Goal: Task Accomplishment & Management: Manage account settings

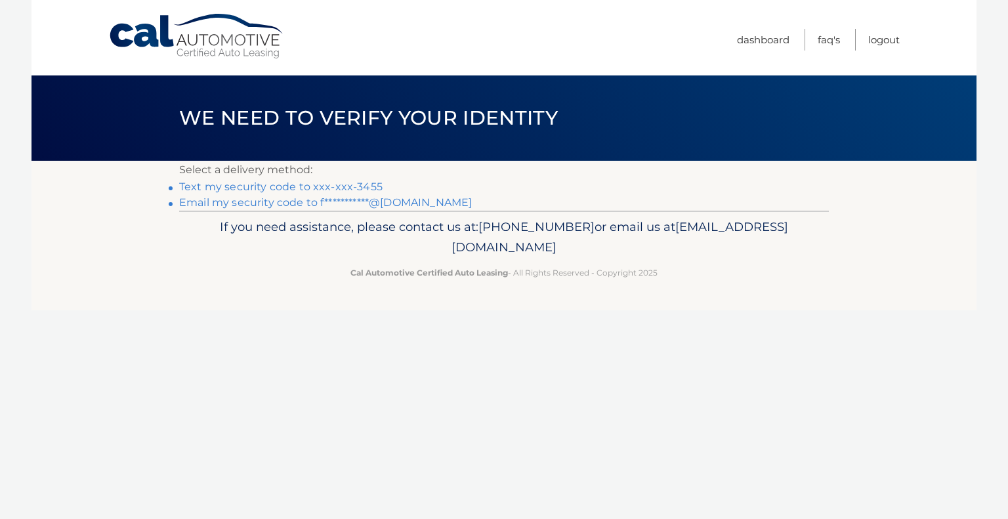
click at [281, 186] on link "Text my security code to xxx-xxx-3455" at bounding box center [281, 187] width 204 height 12
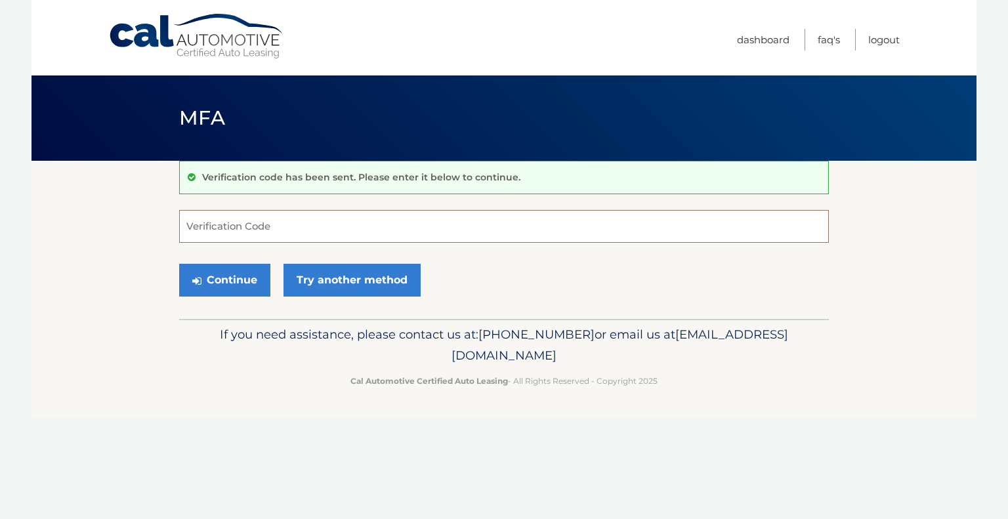
click at [246, 225] on input "Verification Code" at bounding box center [504, 226] width 650 height 33
type input "040829"
click at [232, 270] on button "Continue" at bounding box center [224, 280] width 91 height 33
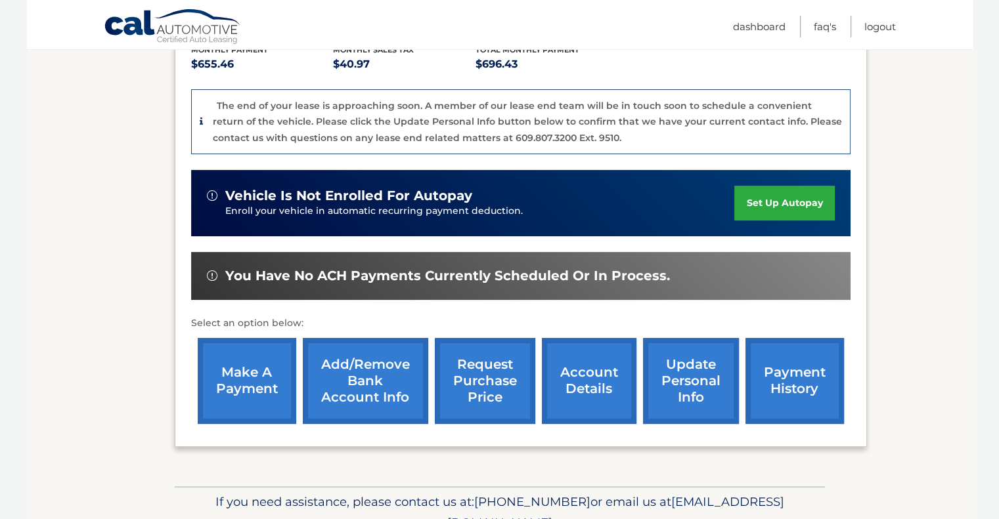
scroll to position [328, 0]
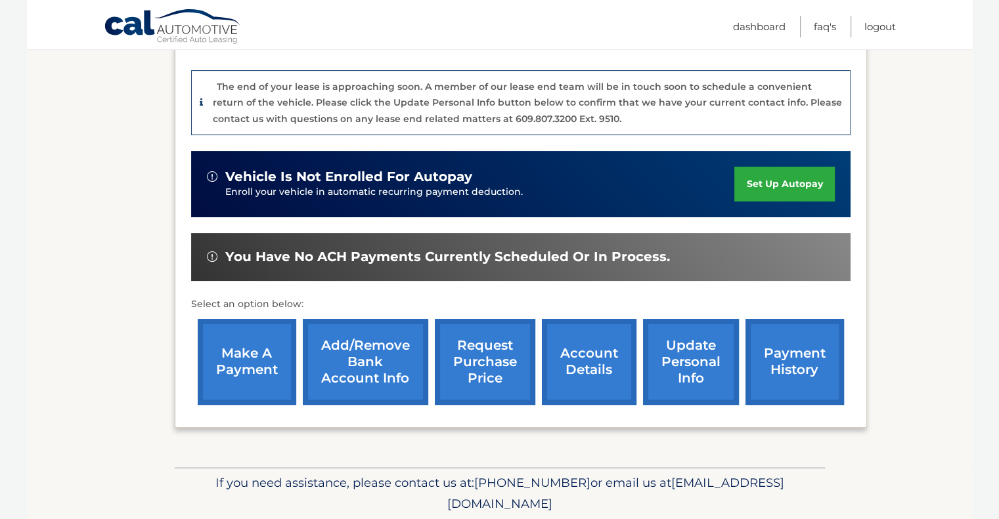
click at [270, 343] on link "make a payment" at bounding box center [247, 362] width 98 height 86
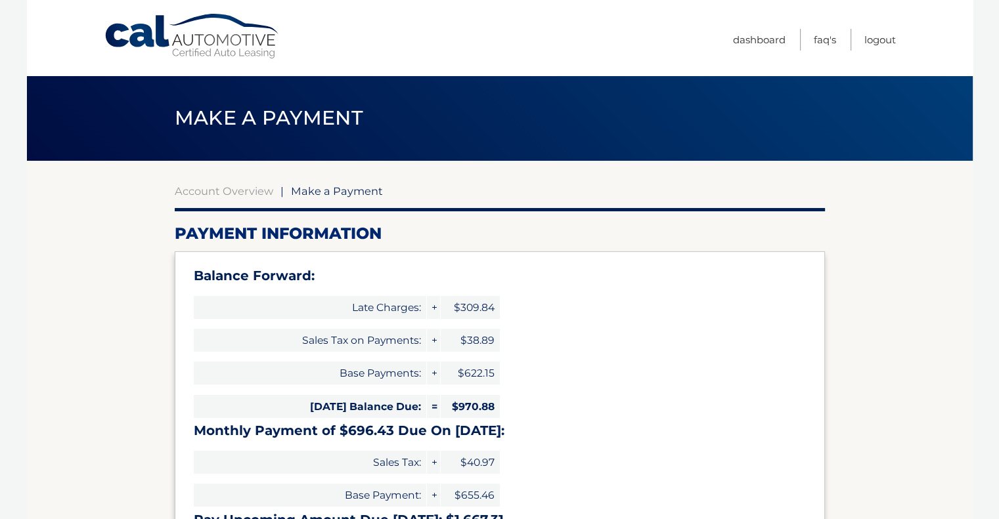
select select "MjA4YjNmMjQtNGYzYi00ZDFhLTkzZTEtYzZhNDQxNTIwMThk"
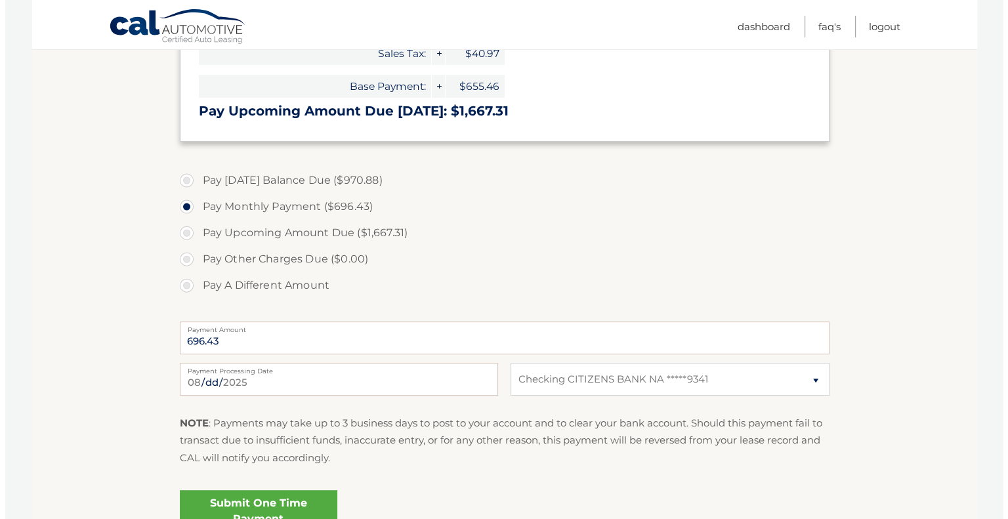
scroll to position [525, 0]
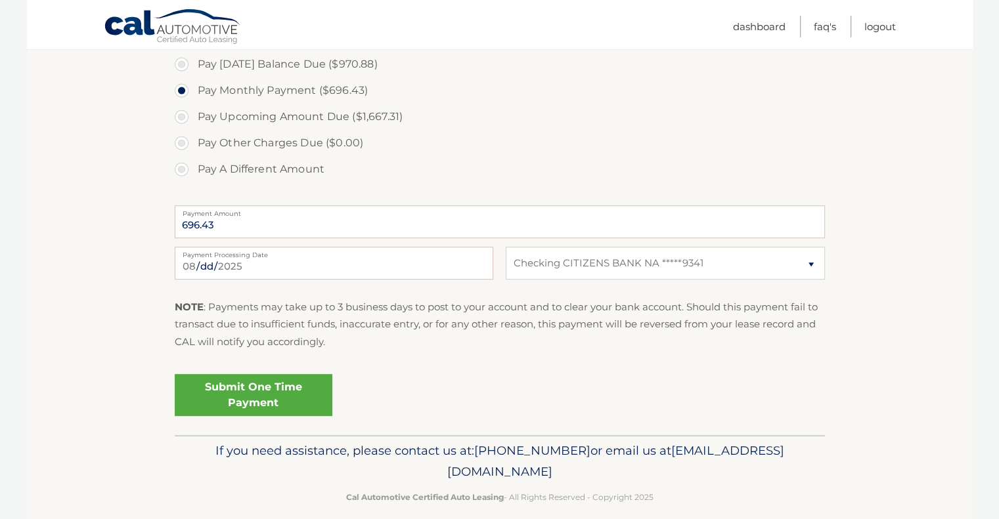
click at [268, 394] on link "Submit One Time Payment" at bounding box center [254, 395] width 158 height 42
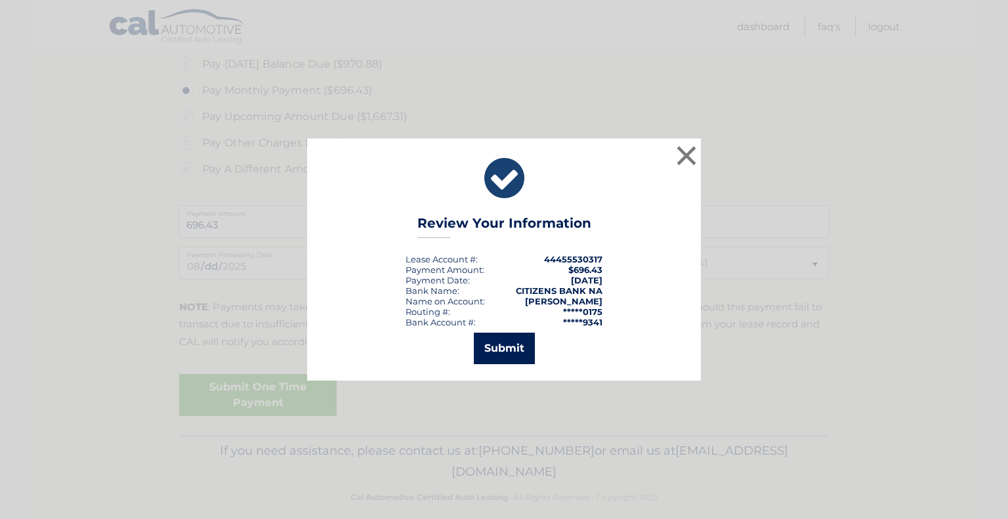
click at [496, 352] on button "Submit" at bounding box center [504, 349] width 61 height 32
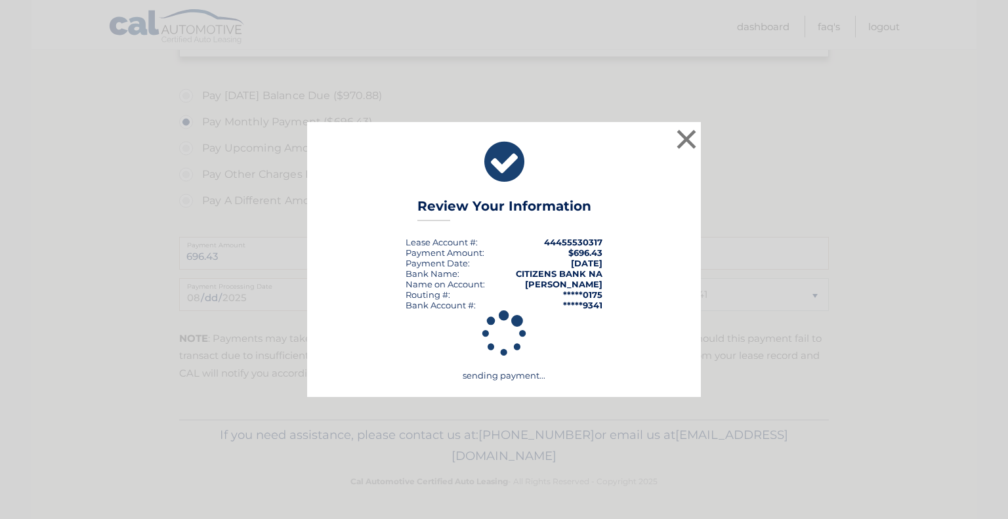
scroll to position [492, 0]
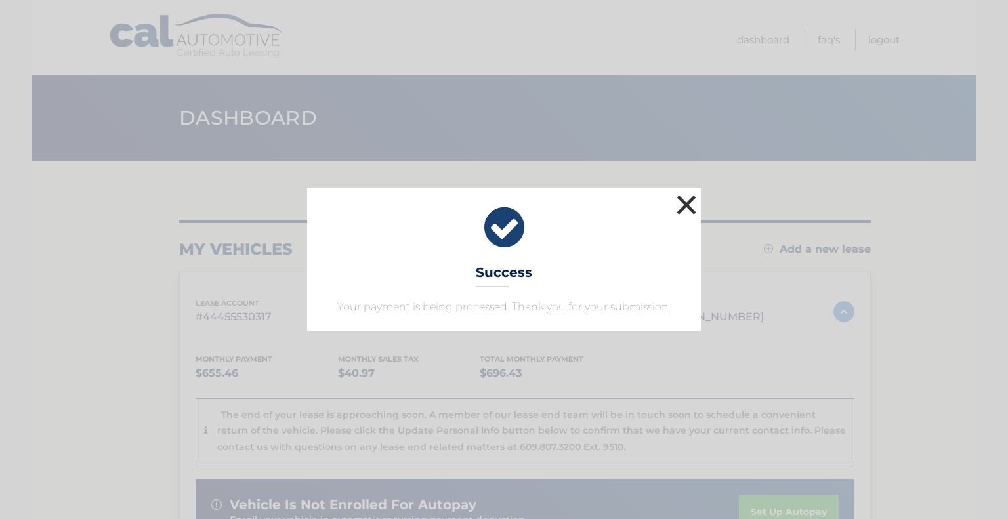
click at [684, 199] on button "×" at bounding box center [687, 205] width 26 height 26
